Goal: Obtain resource: Obtain resource

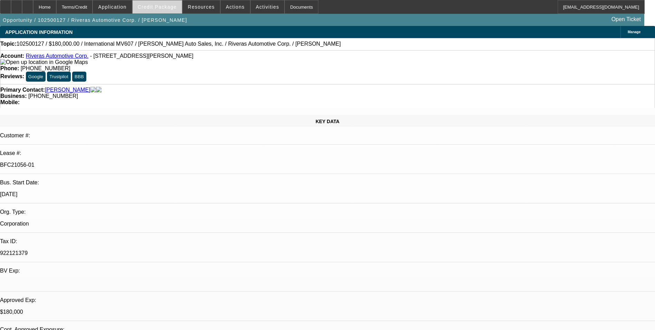
select select "0"
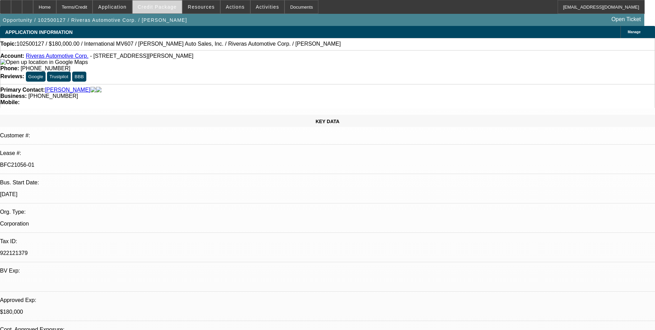
select select "0"
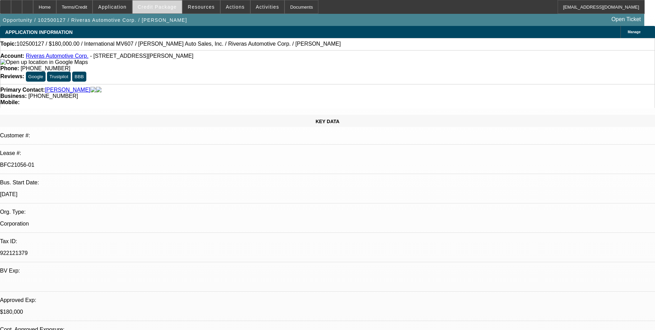
select select "0"
select select "1"
select select "6"
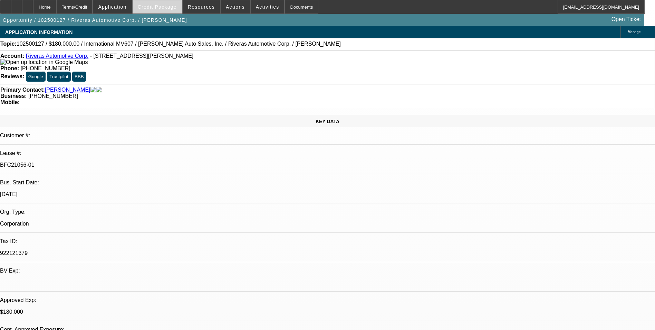
select select "1"
select select "6"
select select "1"
select select "2"
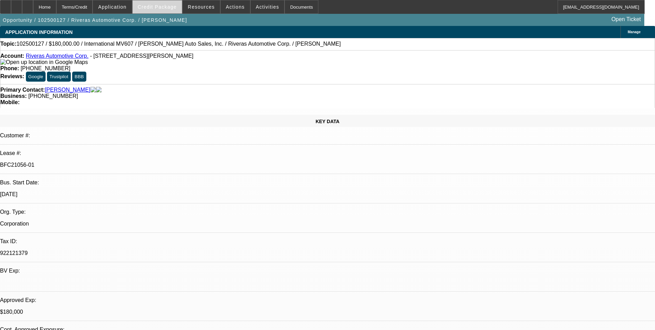
select select "6"
select select "1"
select select "2"
select select "6"
click at [170, 6] on span "Credit Package" at bounding box center [157, 7] width 39 height 6
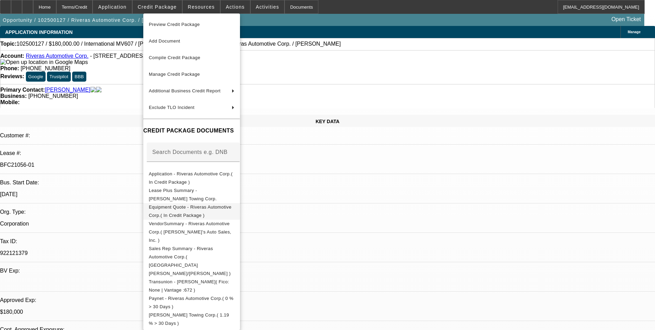
click at [207, 208] on span "Equipment Quote - Riveras Automotive Corp.( In Credit Package )" at bounding box center [190, 210] width 83 height 13
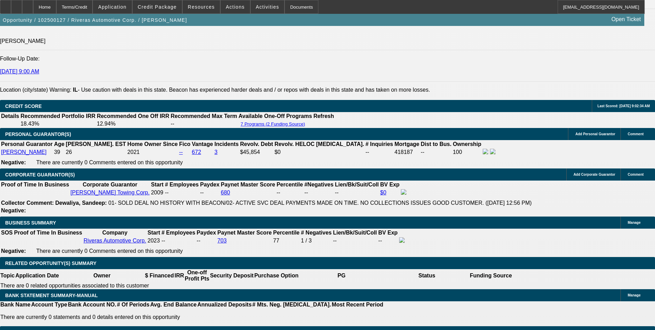
scroll to position [1059, 0]
